Goal: Transaction & Acquisition: Purchase product/service

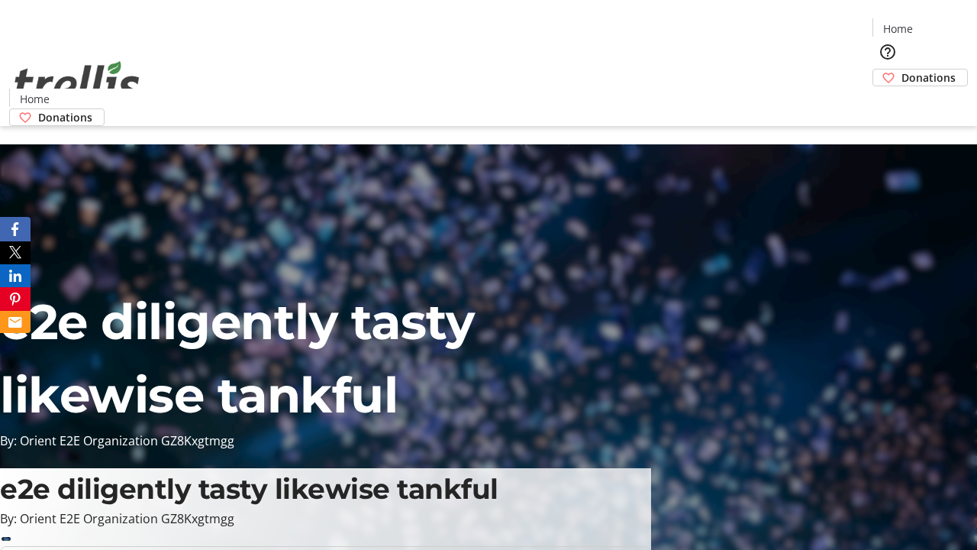
click at [902, 69] on span "Donations" at bounding box center [929, 77] width 54 height 16
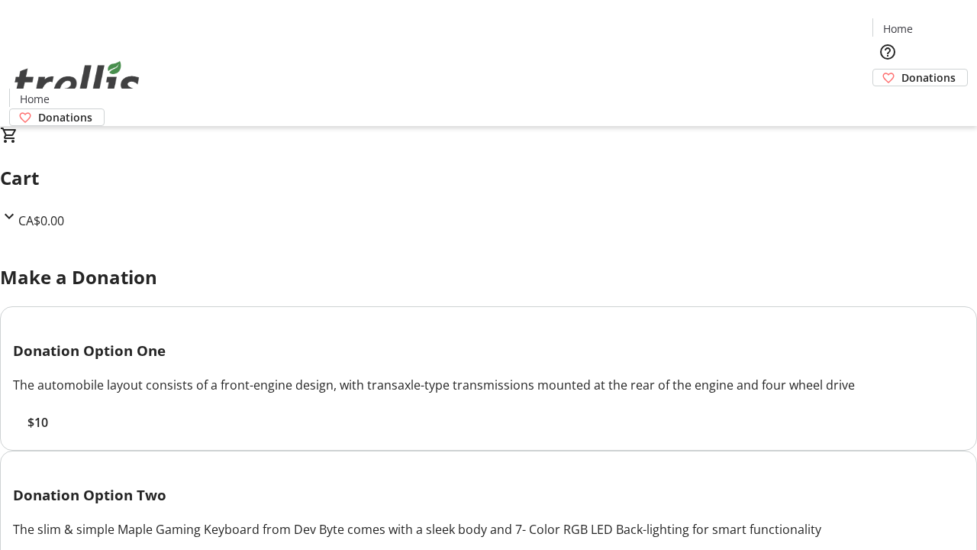
click at [48, 431] on span "$10" at bounding box center [37, 422] width 21 height 18
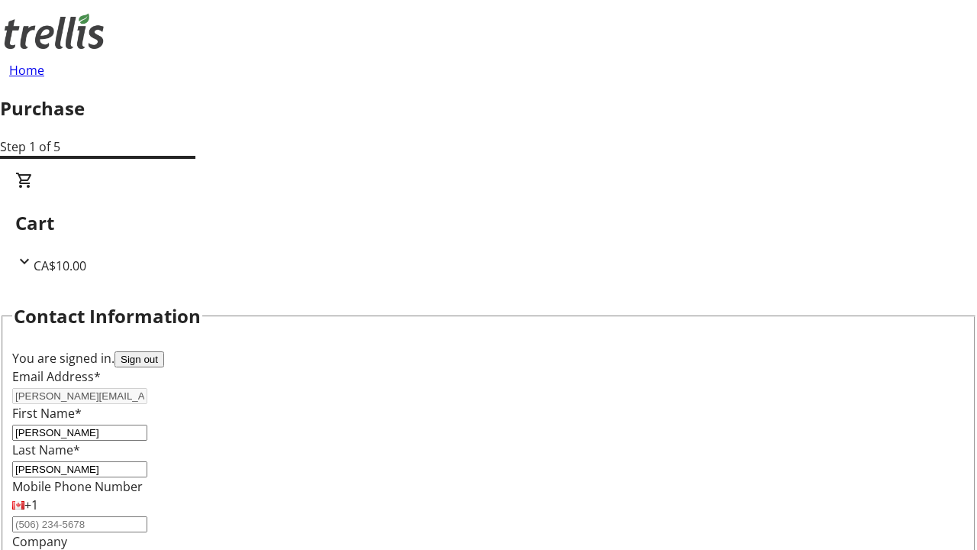
select select "CA"
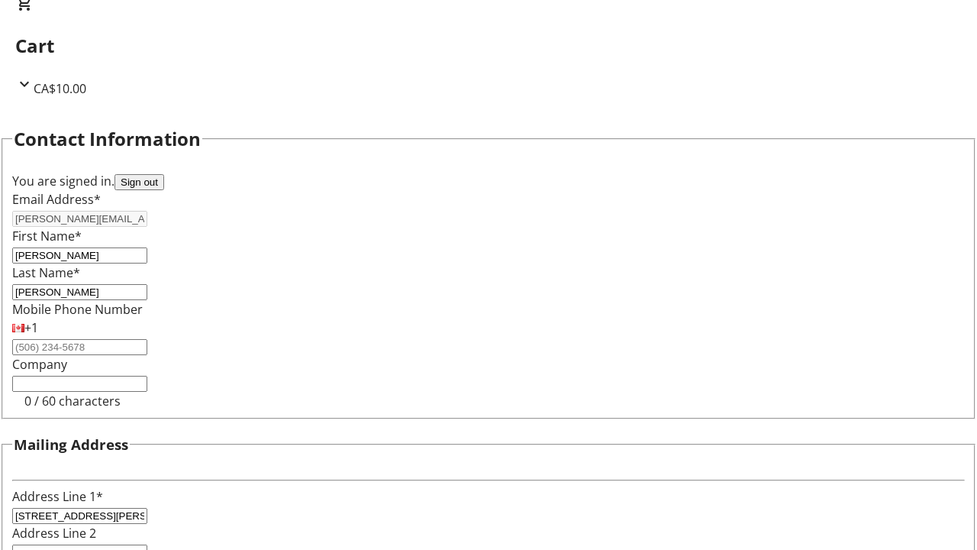
select select "BC"
type input "Kelowna"
type input "V1Y 0C2"
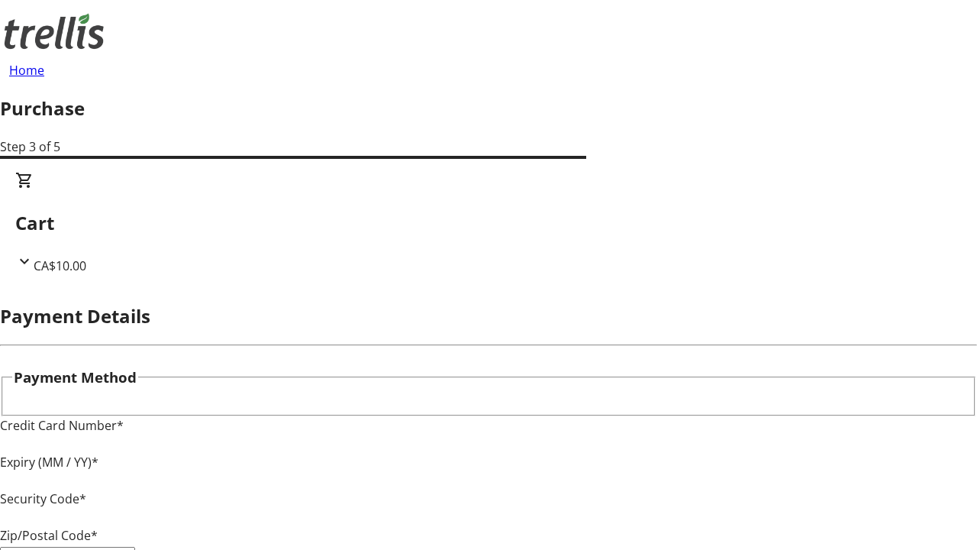
type input "V1Y 0C2"
